Goal: Task Accomplishment & Management: Manage account settings

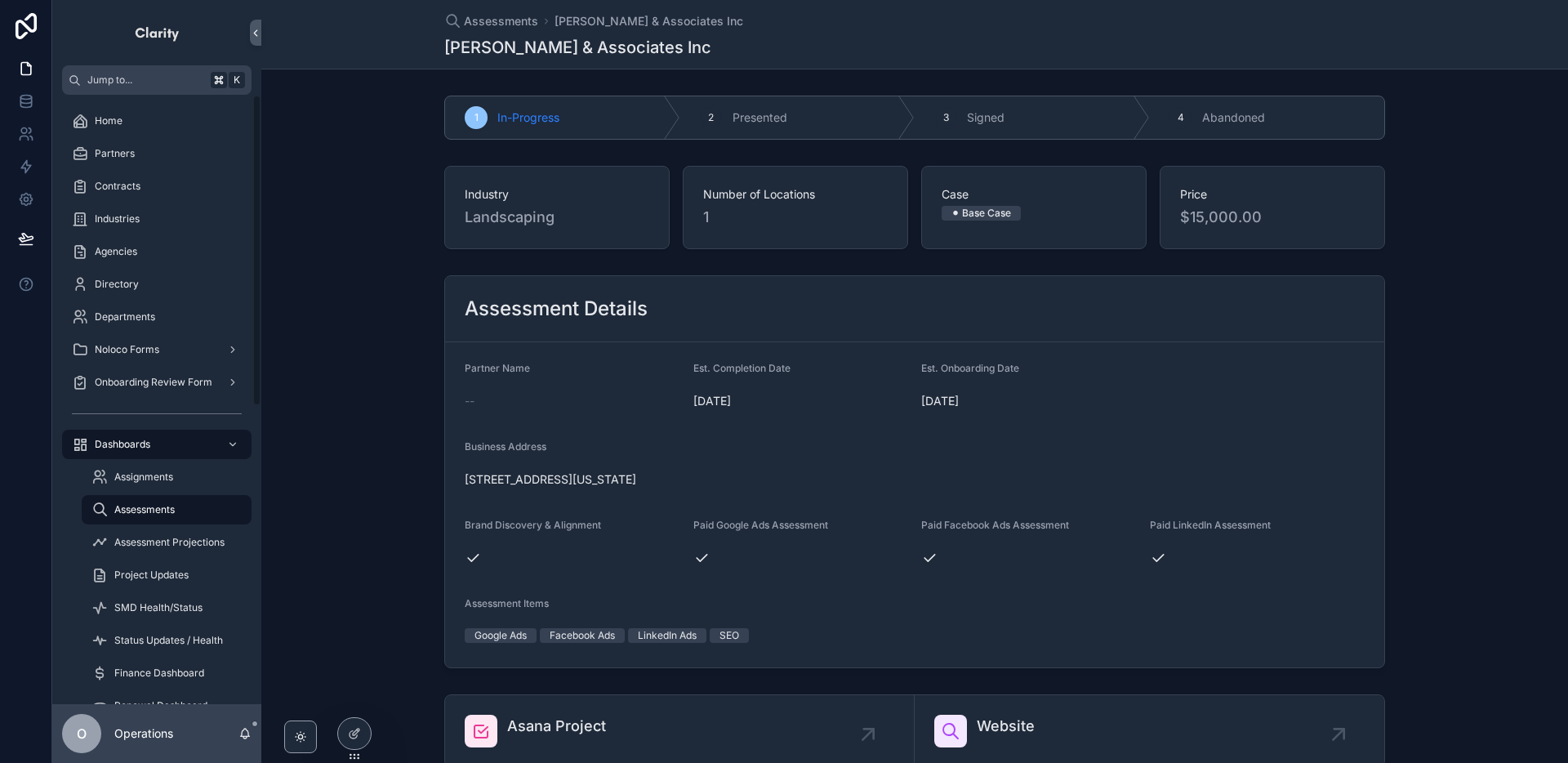
click at [147, 161] on div "Partners" at bounding box center [157, 153] width 170 height 26
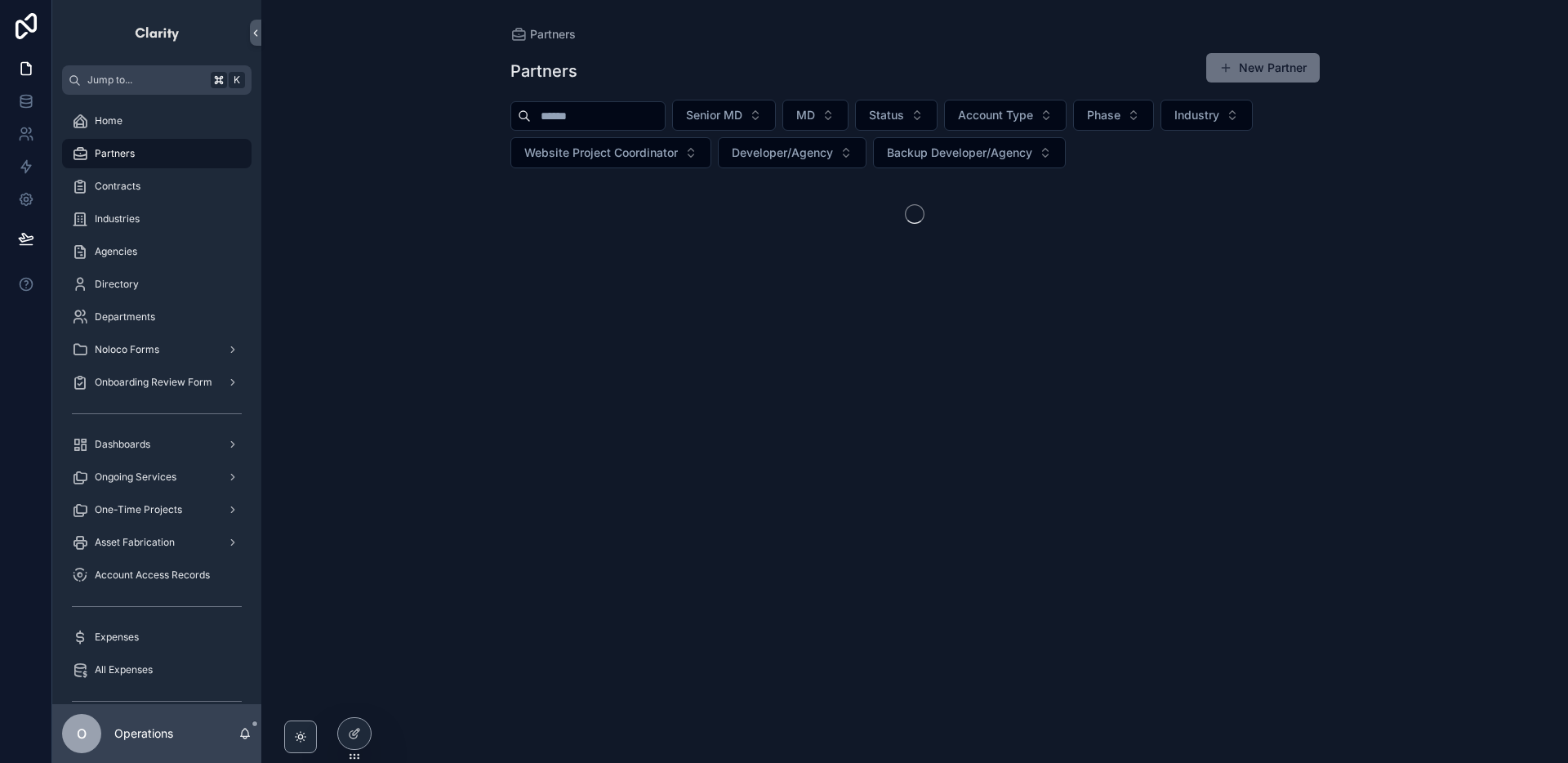
click at [564, 132] on div "Senior MD MD Status Account Type Phase Industry Website Project Coordinator Dev…" at bounding box center [915, 134] width 809 height 69
click at [565, 125] on input "scrollable content" at bounding box center [598, 116] width 134 height 23
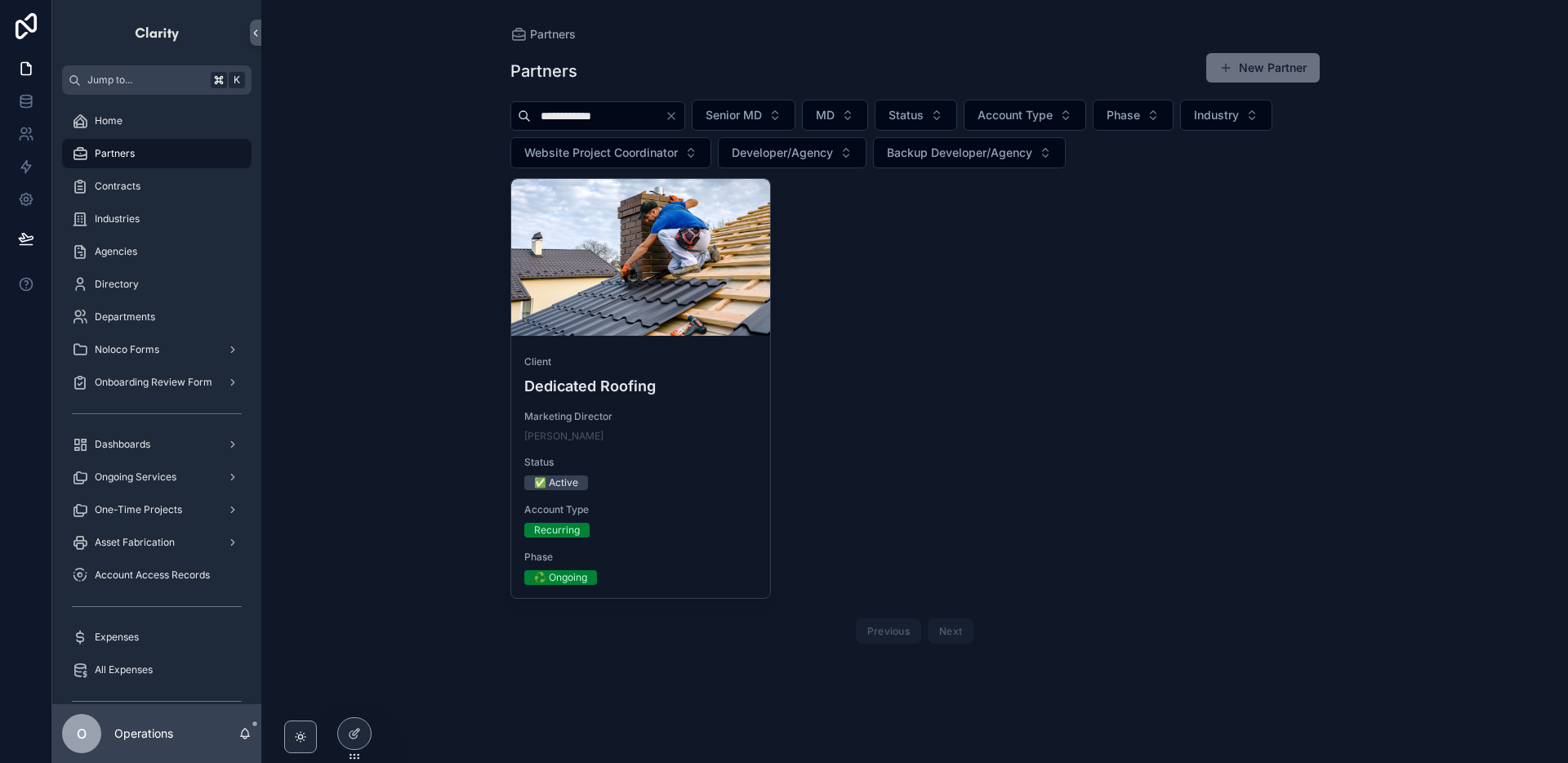
type input "**********"
click at [563, 300] on div "scrollable content" at bounding box center [640, 257] width 260 height 157
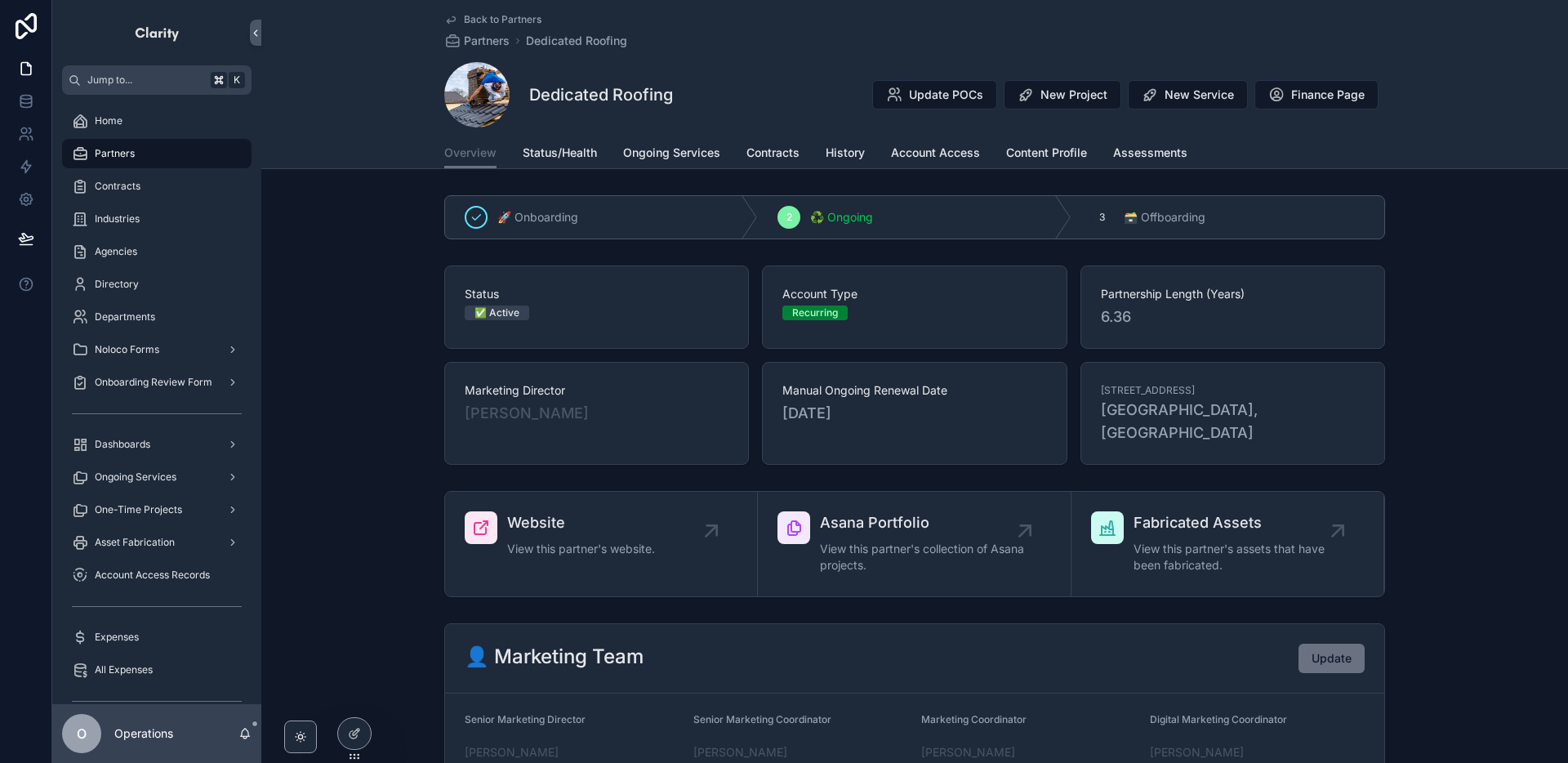
click at [671, 156] on span "Ongoing Services" at bounding box center [671, 153] width 97 height 16
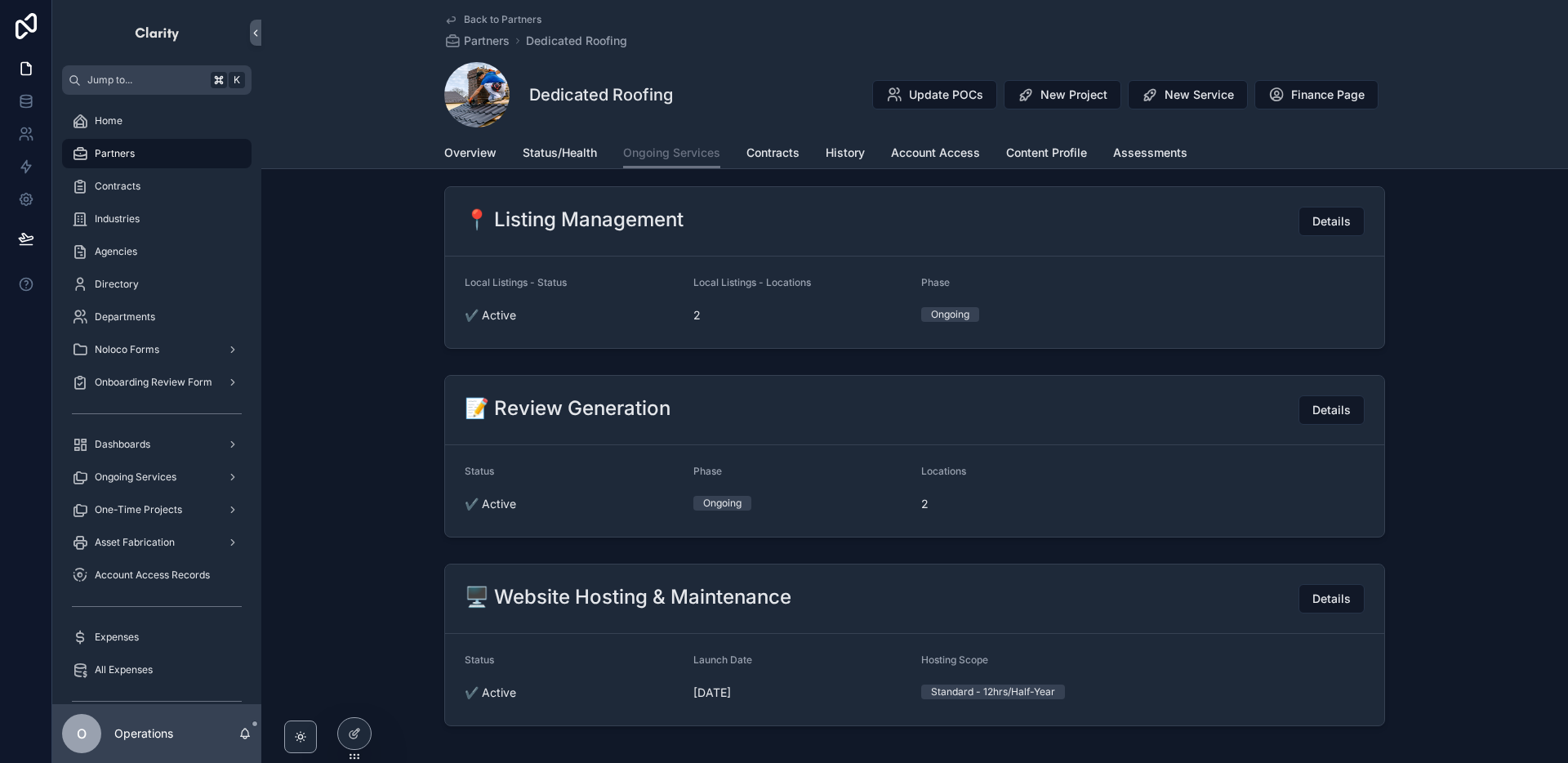
scroll to position [649, 0]
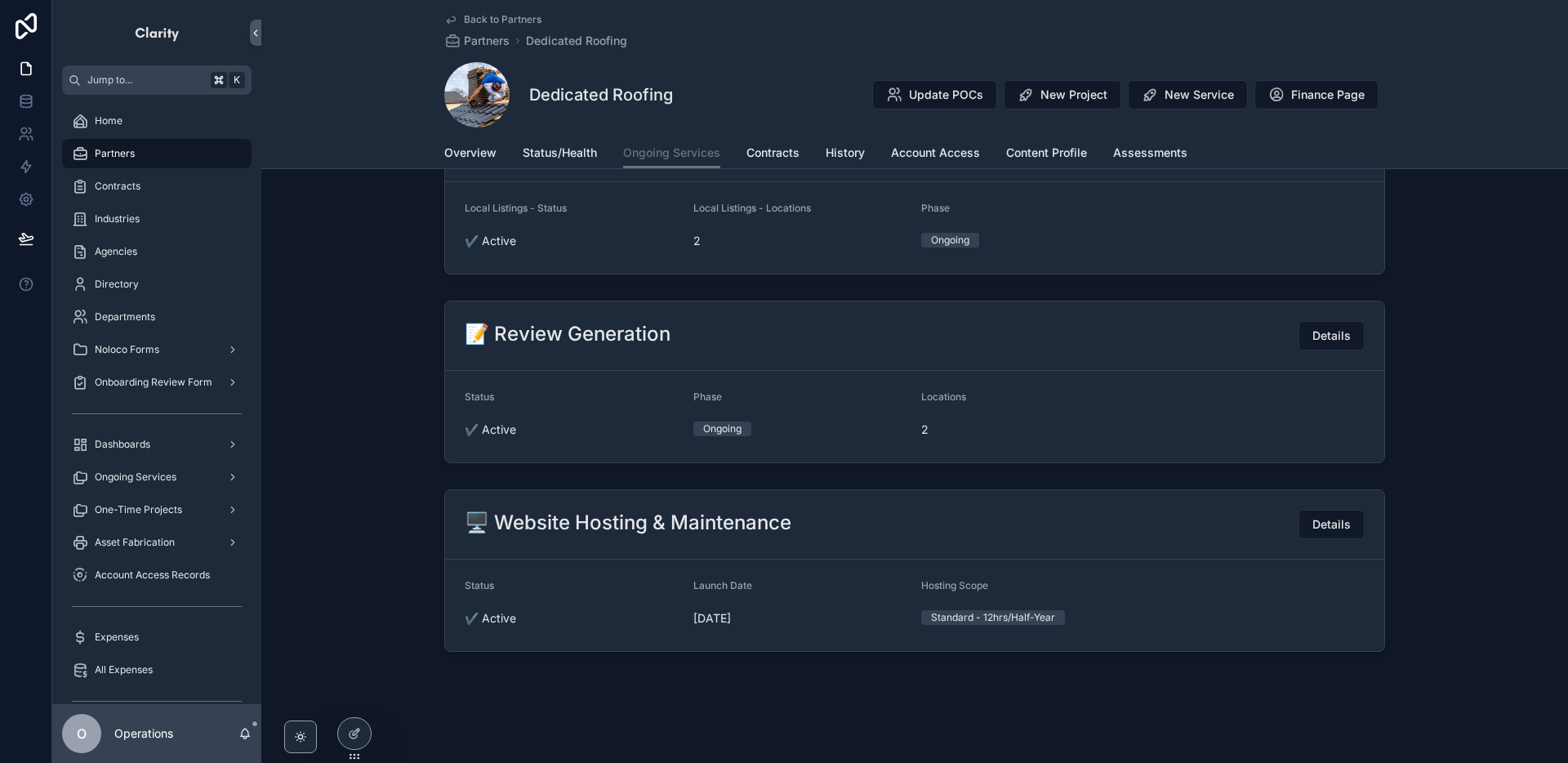
click at [1320, 346] on button "Details" at bounding box center [1331, 335] width 66 height 29
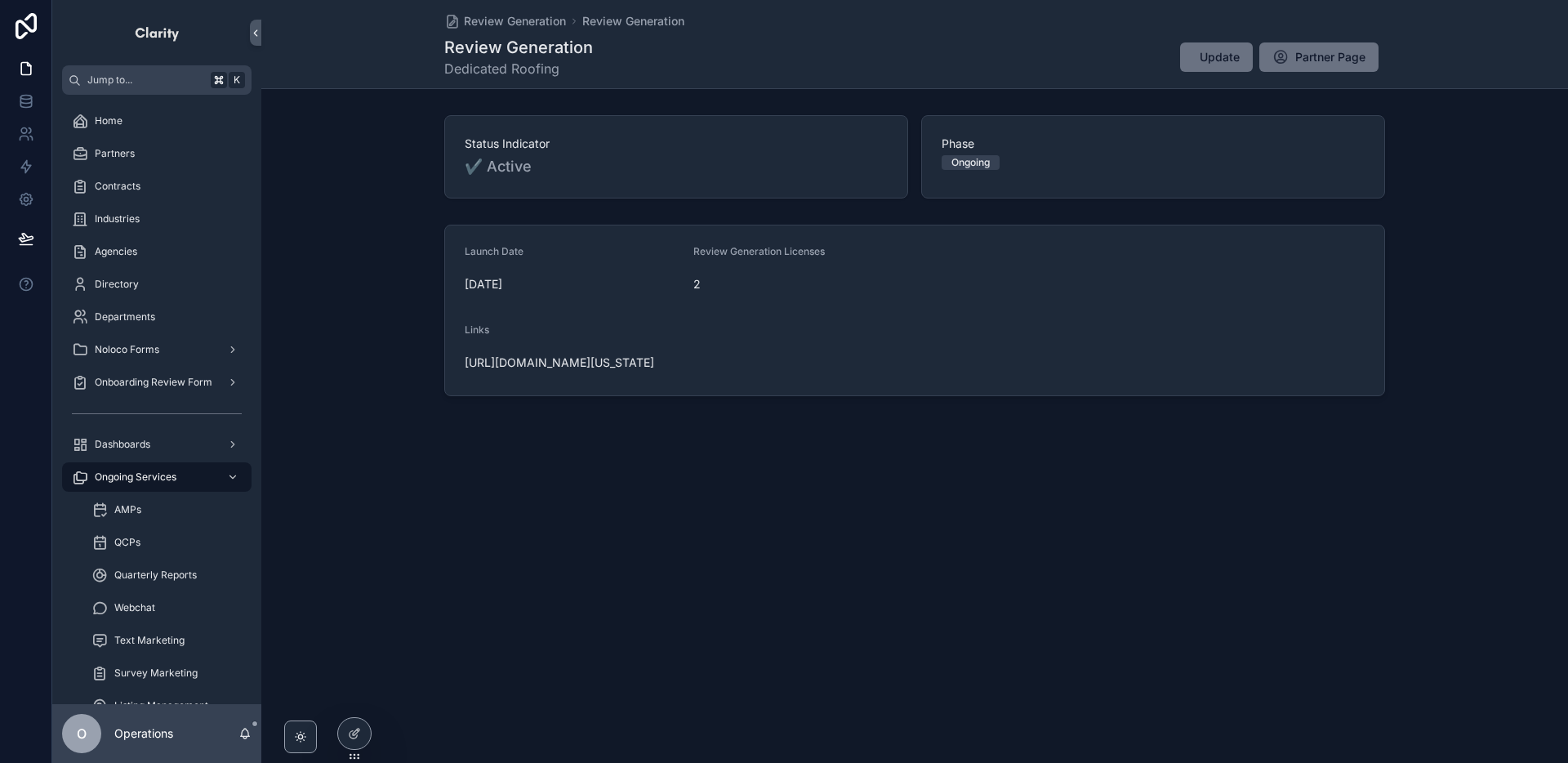
click at [1220, 57] on span "Update" at bounding box center [1219, 57] width 40 height 16
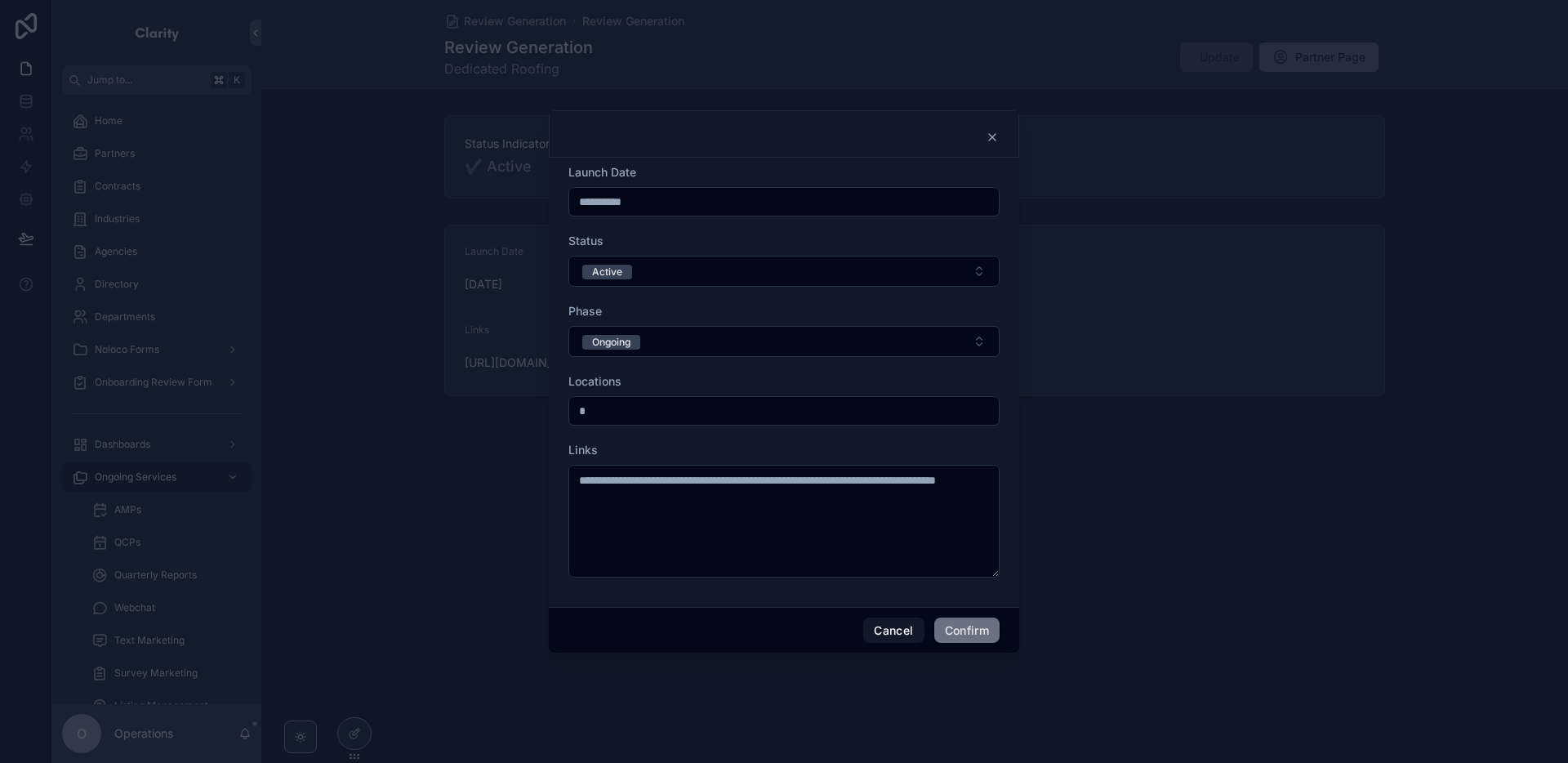
click at [676, 262] on button "Active" at bounding box center [784, 271] width 431 height 31
click at [733, 382] on div "Inactive" at bounding box center [784, 385] width 227 height 25
click at [966, 636] on button "Confirm" at bounding box center [967, 630] width 65 height 26
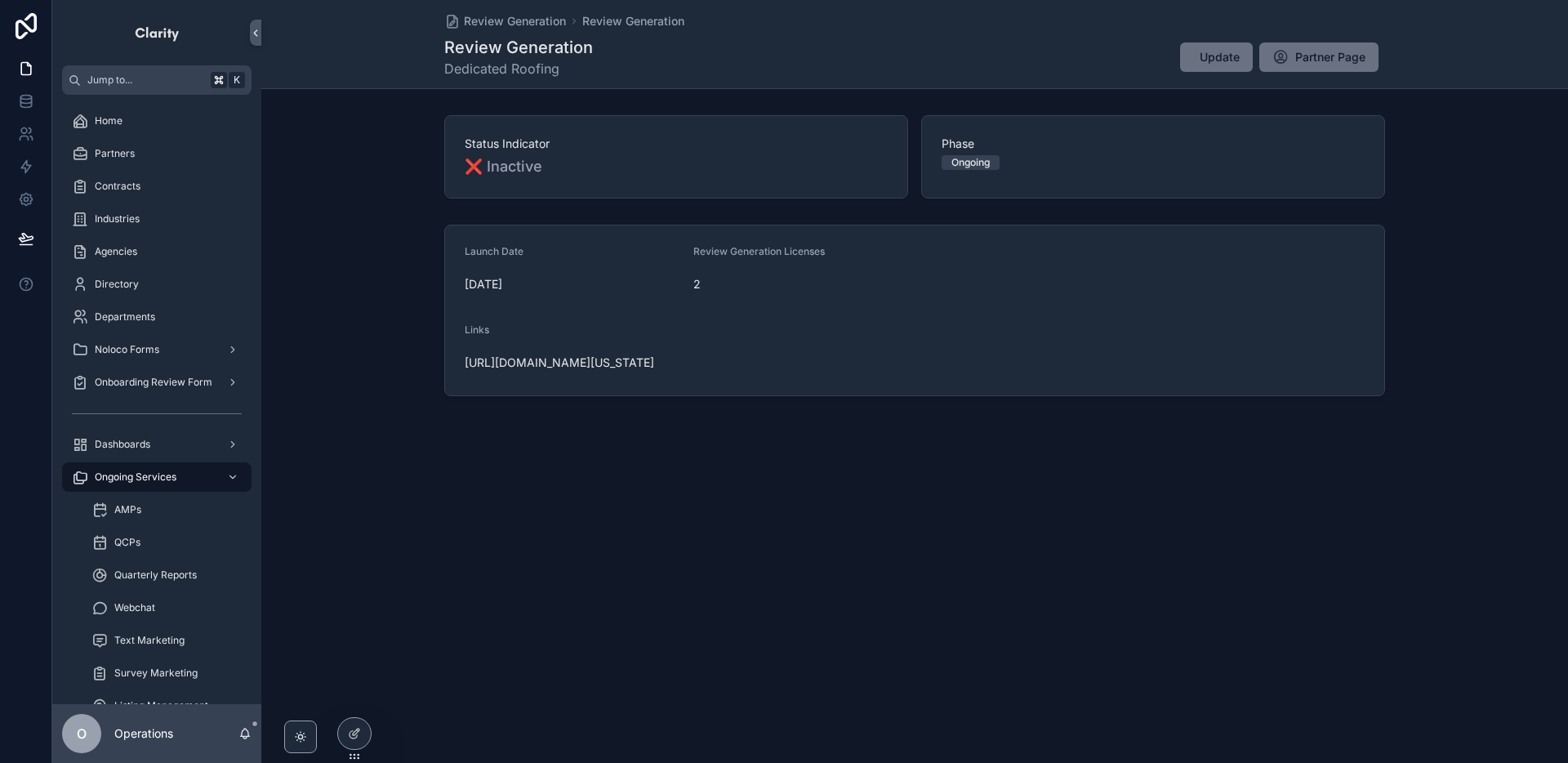
click at [1276, 60] on icon "scrollable content" at bounding box center [1280, 57] width 16 height 16
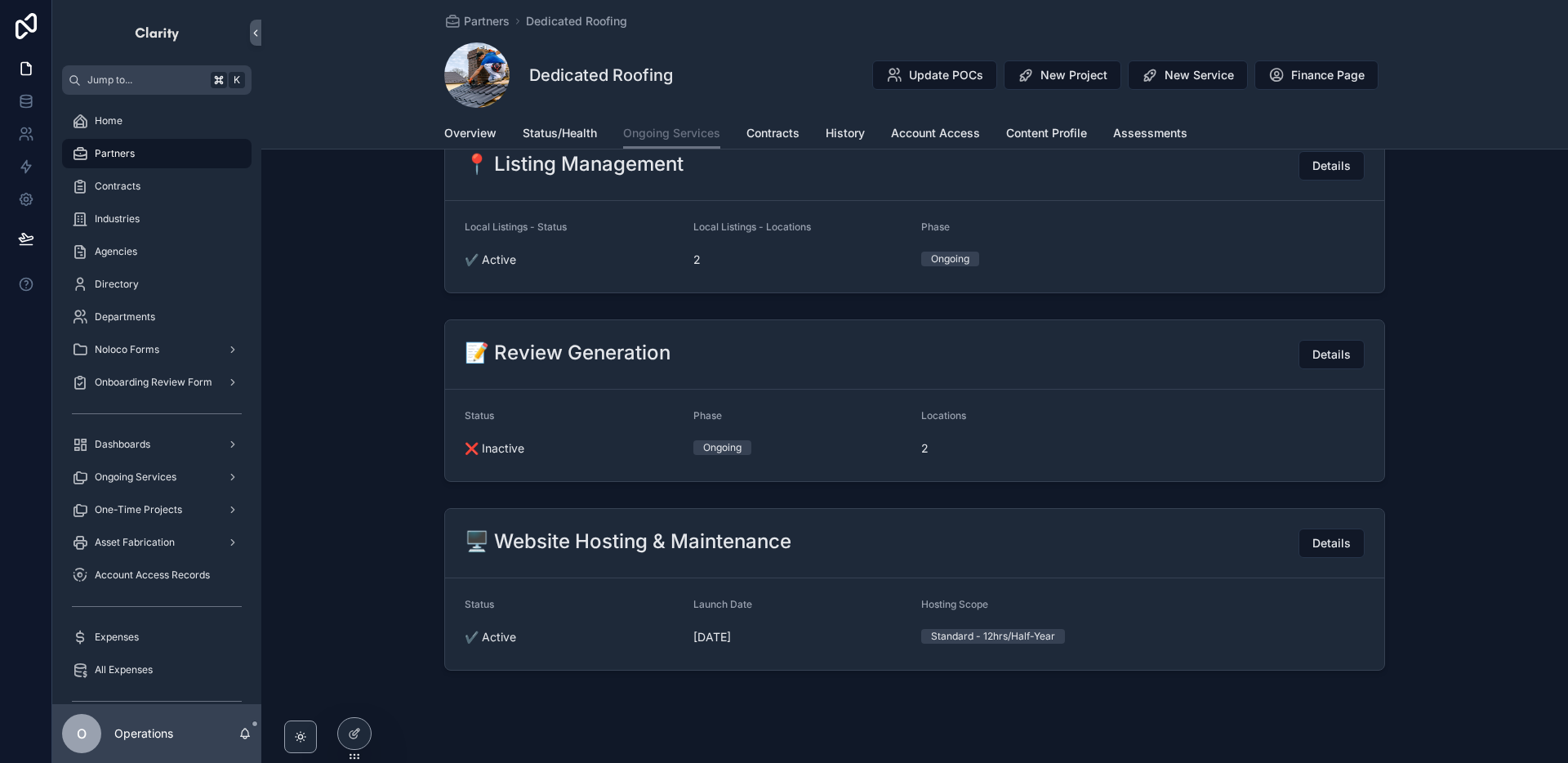
scroll to position [630, 0]
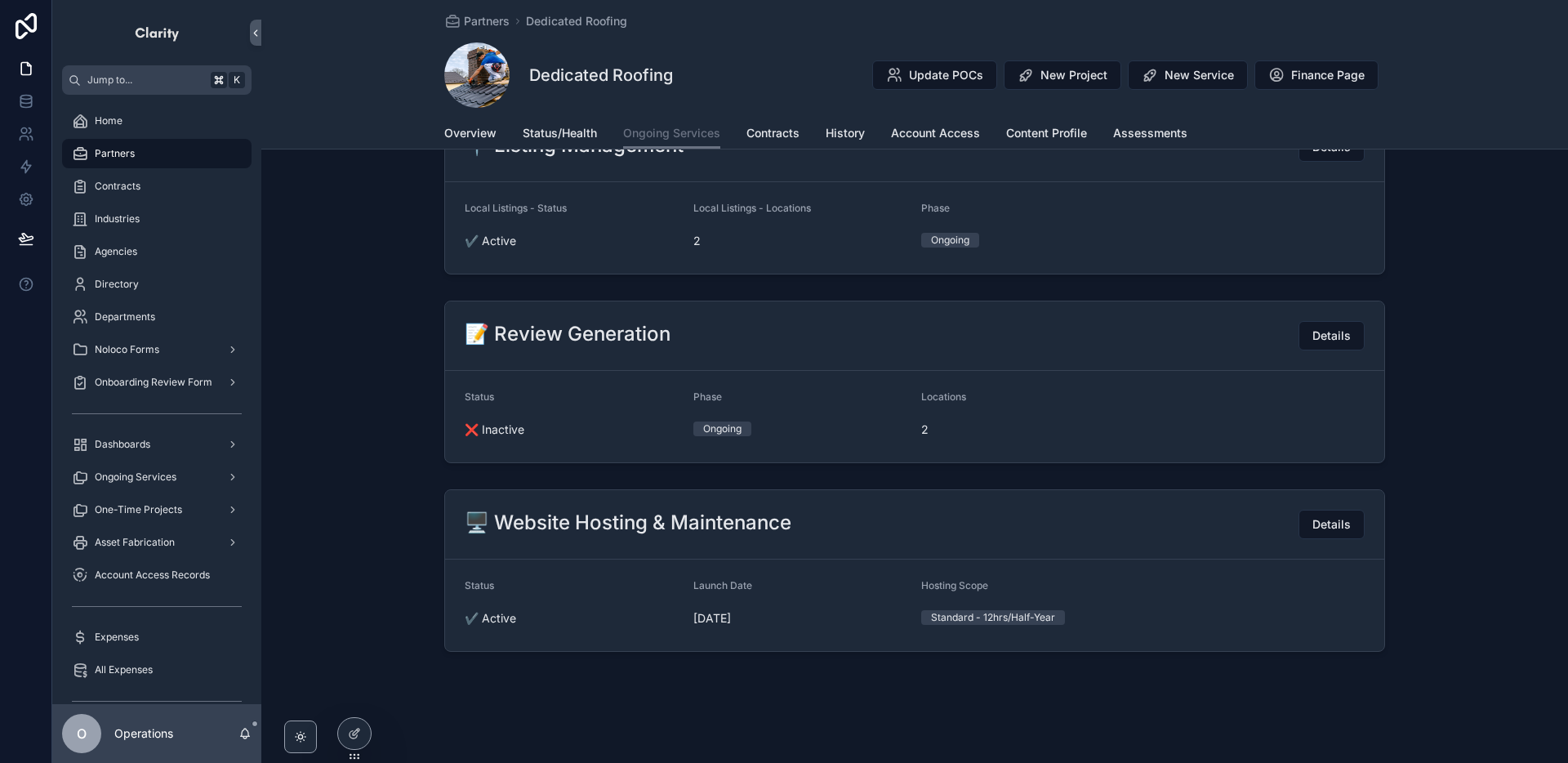
click at [1267, 85] on button "Finance Page" at bounding box center [1316, 75] width 124 height 29
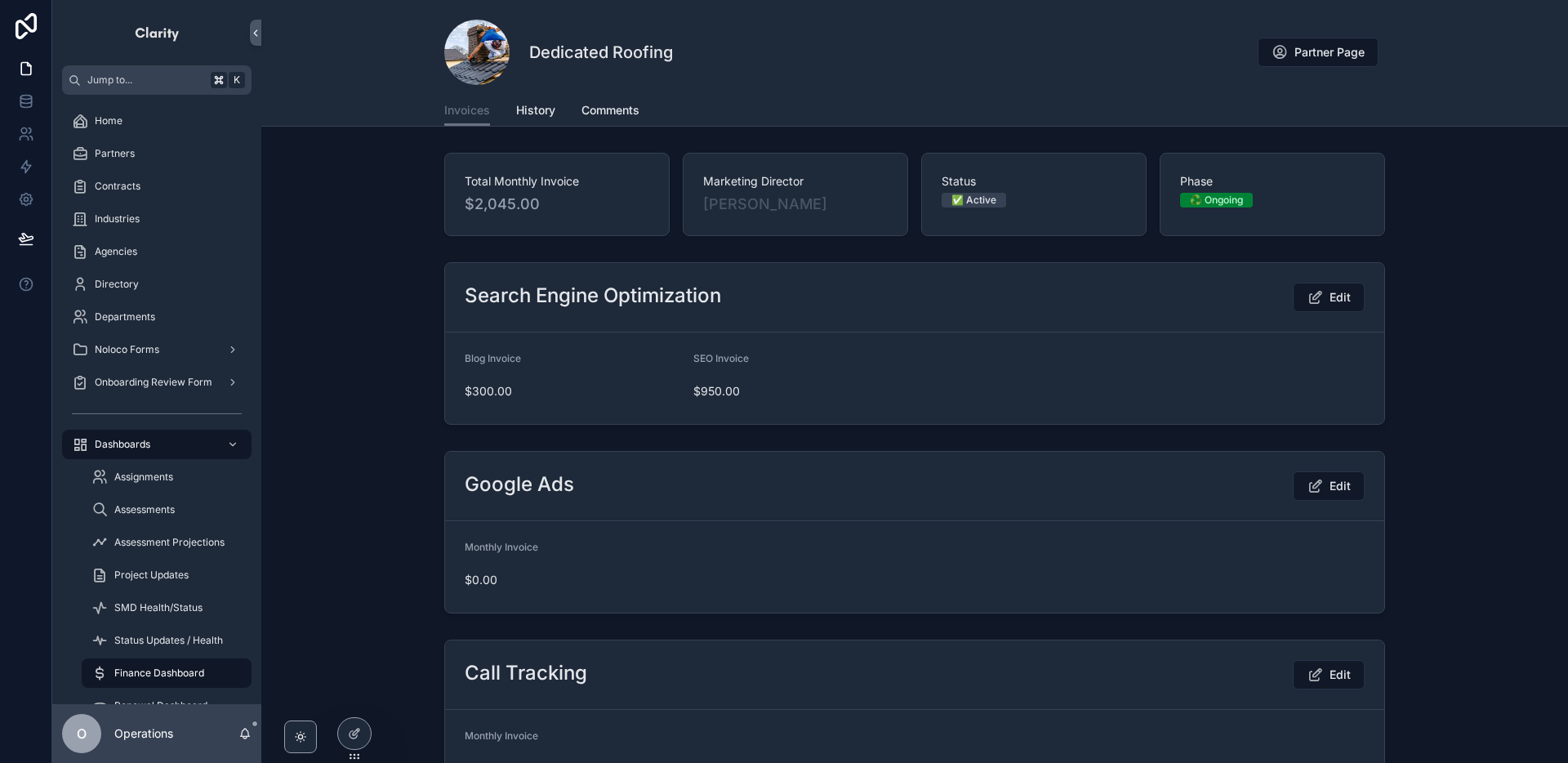
click at [604, 117] on span "Comments" at bounding box center [610, 110] width 58 height 16
